Goal: Task Accomplishment & Management: Manage account settings

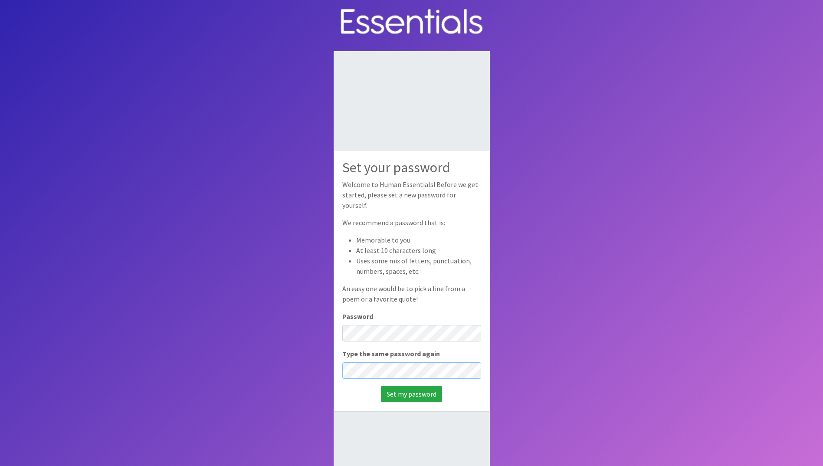
click at [381, 386] on input "Set my password" at bounding box center [411, 394] width 61 height 16
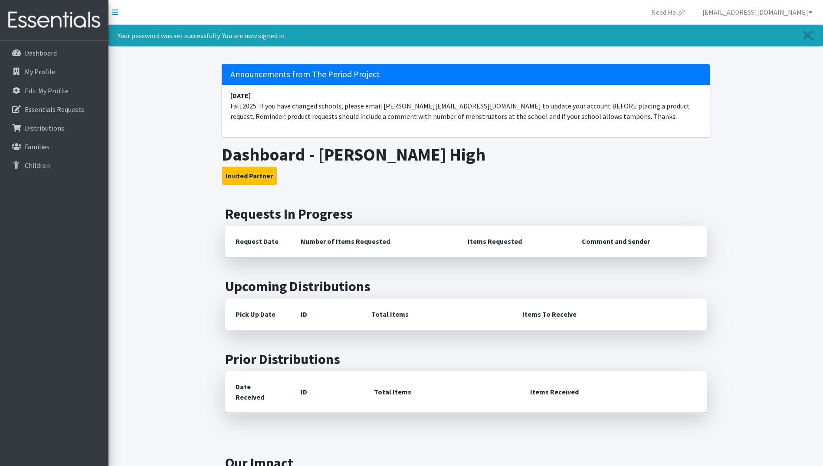
click at [243, 240] on th "Request Date" at bounding box center [257, 242] width 65 height 32
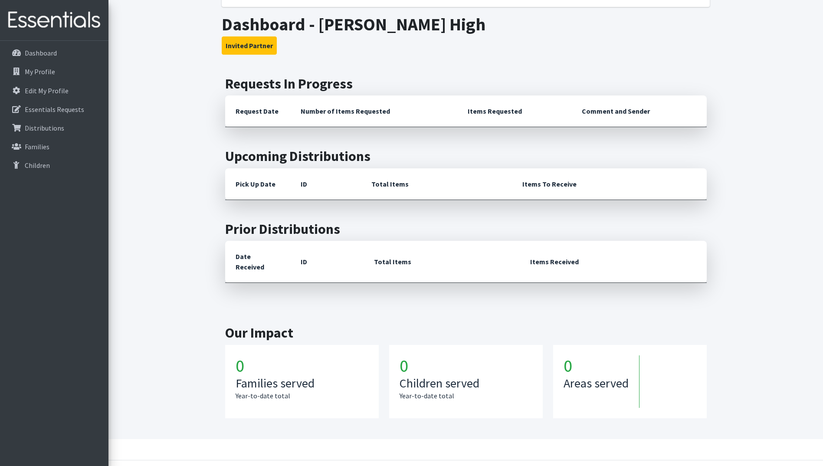
scroll to position [146, 0]
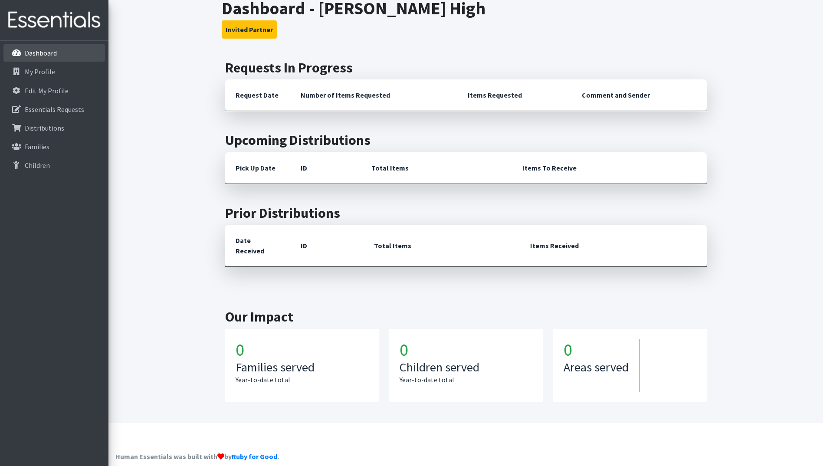
click at [38, 55] on p "Dashboard" at bounding box center [41, 53] width 32 height 9
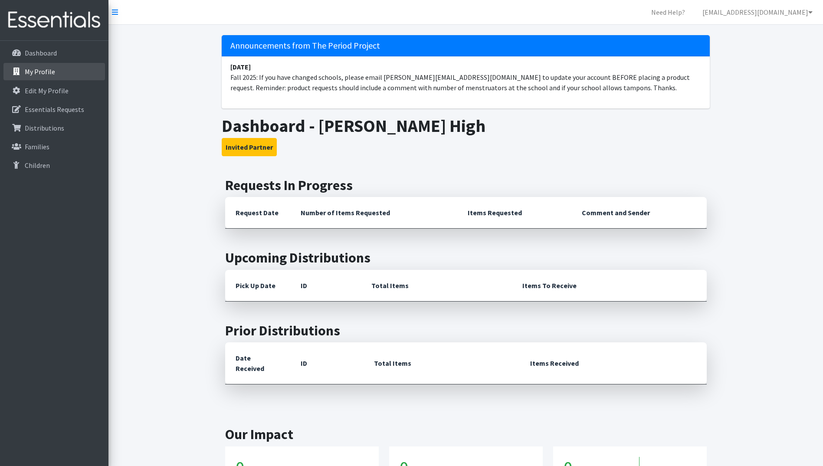
click at [37, 72] on p "My Profile" at bounding box center [40, 71] width 30 height 9
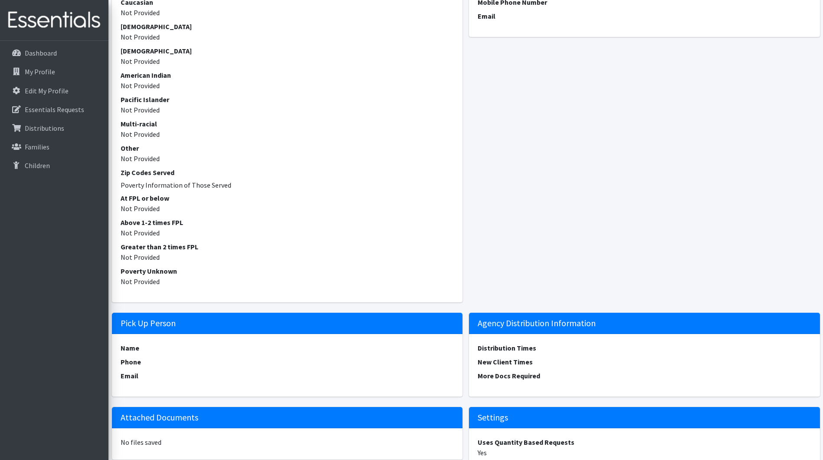
scroll to position [573, 0]
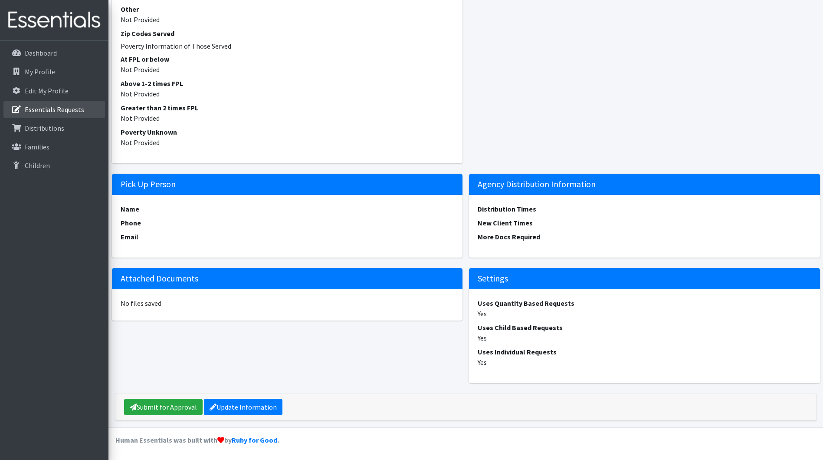
click at [68, 108] on p "Essentials Requests" at bounding box center [54, 109] width 59 height 9
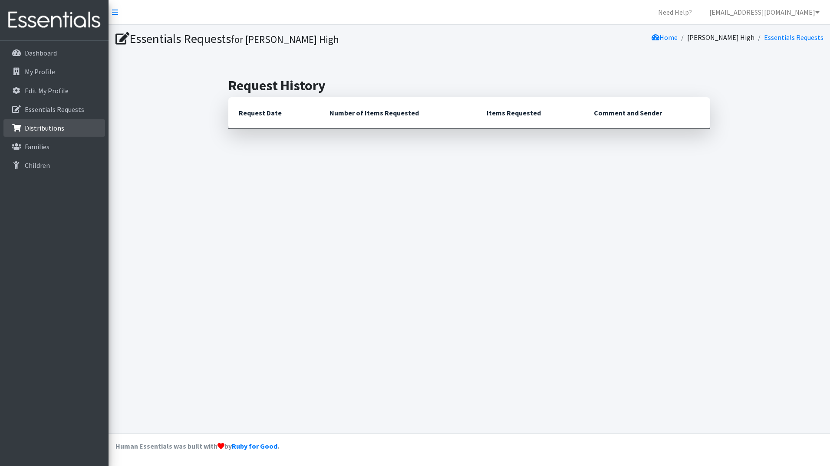
click at [62, 123] on link "Distributions" at bounding box center [54, 127] width 102 height 17
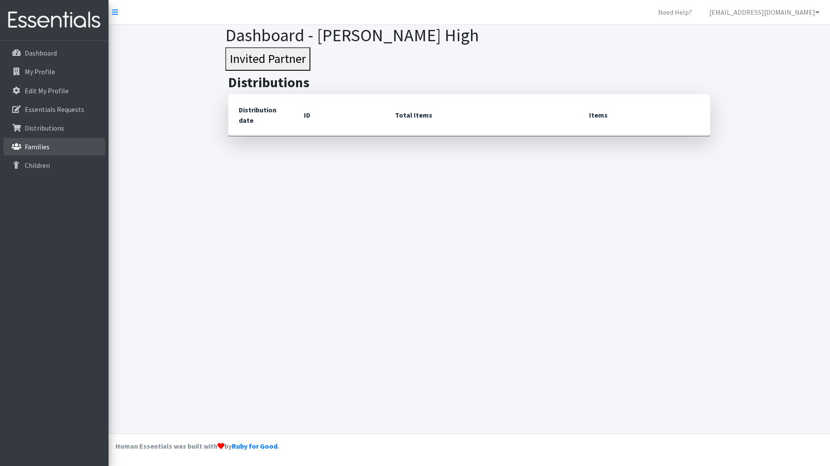
click at [41, 145] on p "Families" at bounding box center [37, 146] width 25 height 9
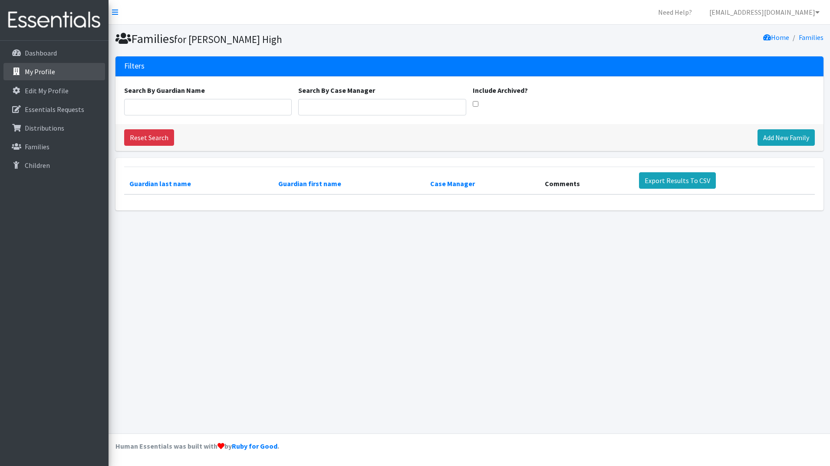
click at [39, 77] on link "My Profile" at bounding box center [54, 71] width 102 height 17
